Goal: Find specific page/section: Find specific page/section

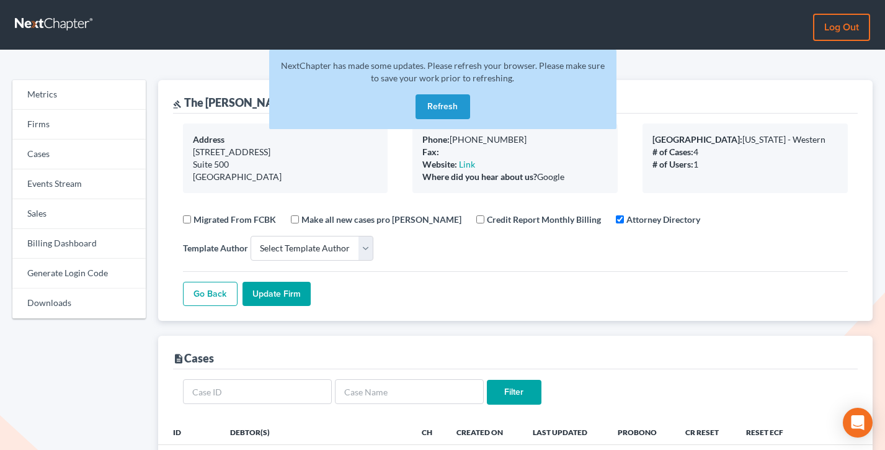
select select
click at [53, 244] on link "Billing Dashboard" at bounding box center [78, 244] width 133 height 30
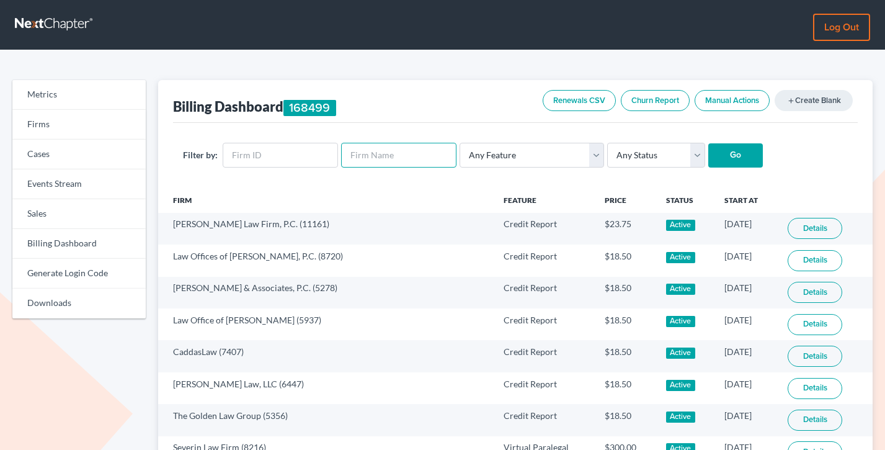
click at [396, 154] on input "text" at bounding box center [398, 155] width 115 height 25
paste input "[PERSON_NAME] Law Office, Prof. LLC"
type input "Mickelson Law Office, Prof. LLC"
click at [708, 143] on input "Go" at bounding box center [735, 155] width 55 height 25
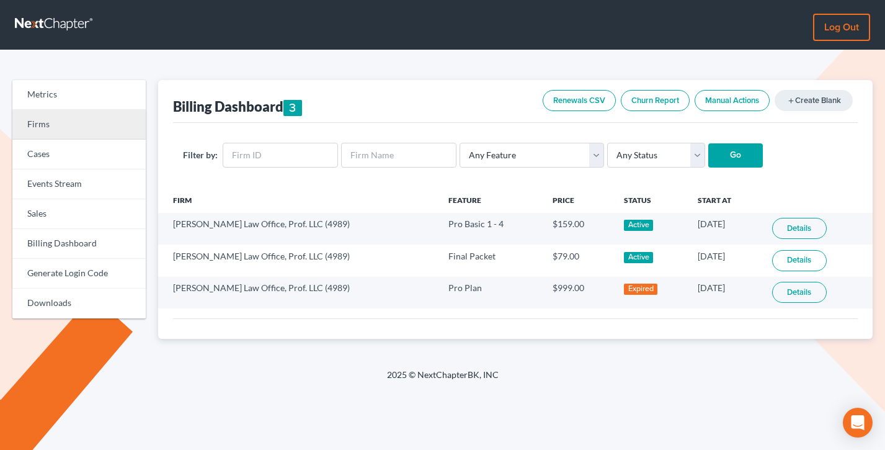
click at [63, 131] on link "Firms" at bounding box center [78, 125] width 133 height 30
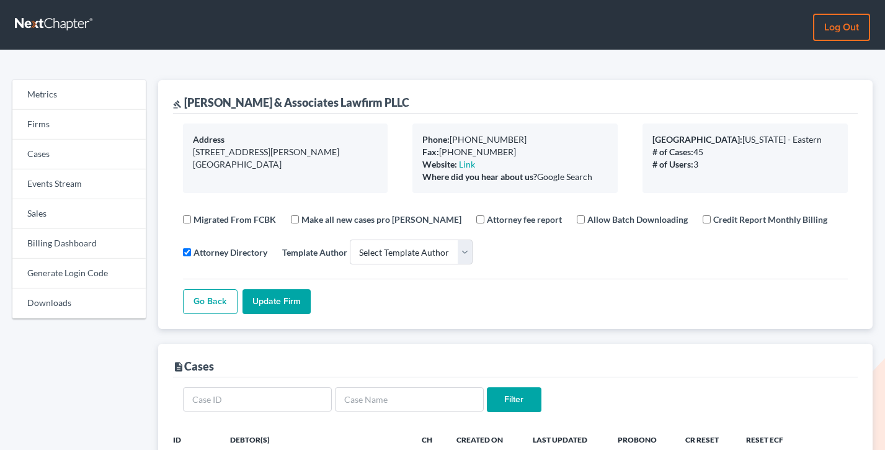
select select
